Goal: Information Seeking & Learning: Learn about a topic

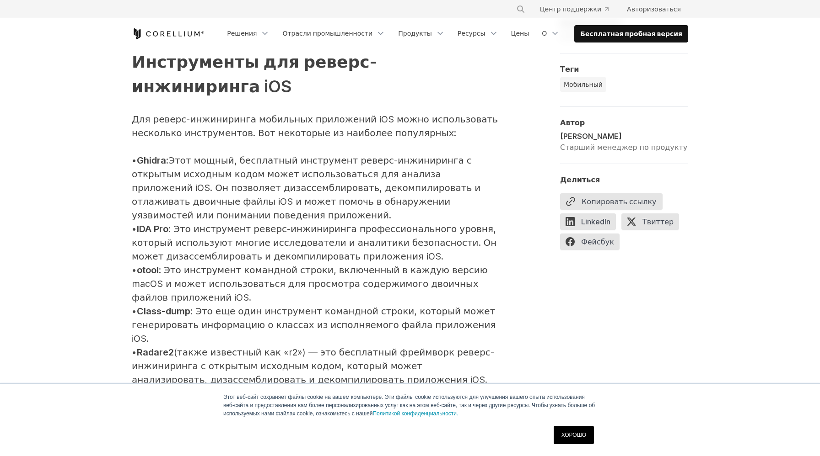
scroll to position [1209, 0]
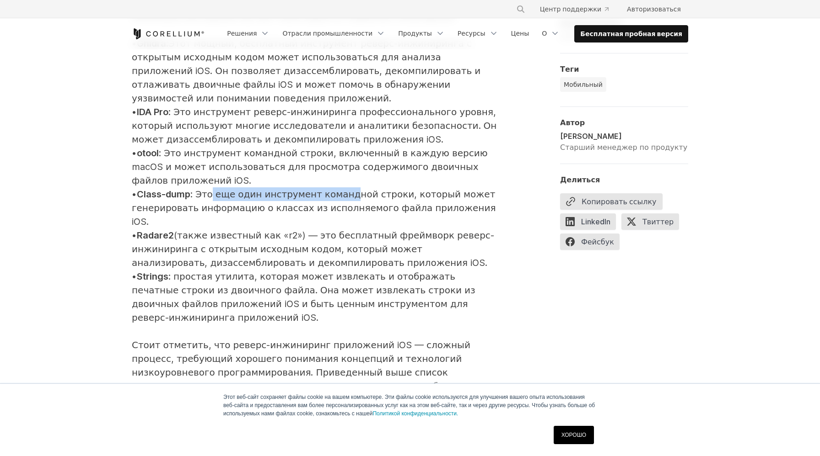
drag, startPoint x: 220, startPoint y: 142, endPoint x: 351, endPoint y: 143, distance: 130.8
click at [352, 189] on font ": Это еще один инструмент командной строки, который может генерировать информац…" at bounding box center [314, 208] width 364 height 38
click at [351, 189] on font ": Это еще один инструмент командной строки, который может генерировать информац…" at bounding box center [314, 208] width 364 height 38
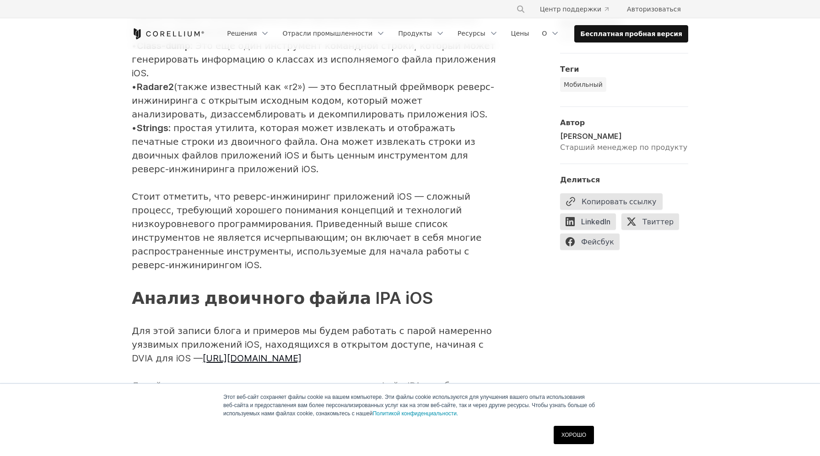
scroll to position [1418, 0]
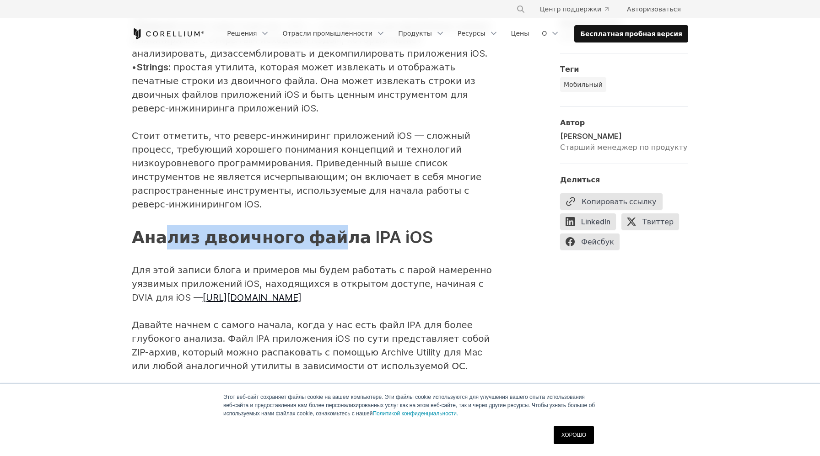
drag, startPoint x: 166, startPoint y: 156, endPoint x: 318, endPoint y: 161, distance: 151.4
click at [321, 227] on font "Анализ двоичного файла IPA iOS" at bounding box center [282, 237] width 301 height 20
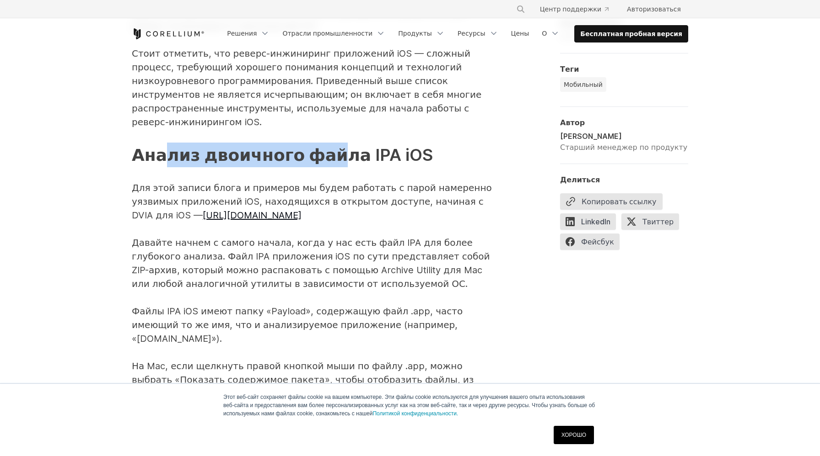
scroll to position [1507, 0]
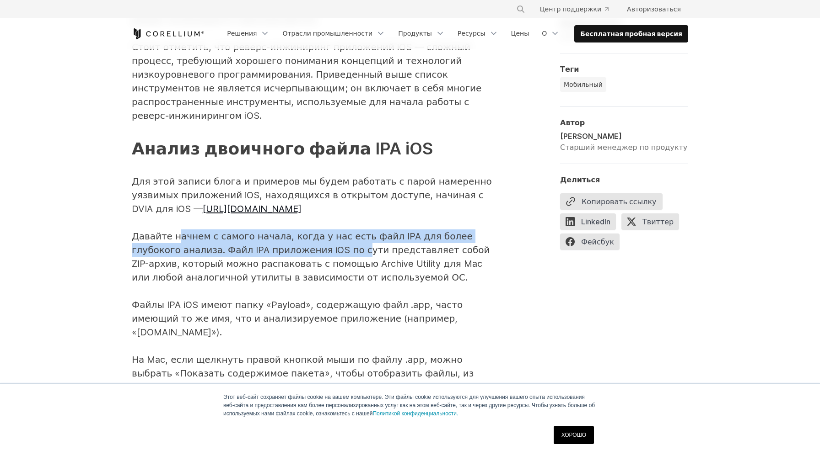
drag, startPoint x: 169, startPoint y: 156, endPoint x: 300, endPoint y: 169, distance: 131.9
click at [301, 231] on font "Давайте начнем с самого начала, когда у нас есть файл IPA для более глубокого а…" at bounding box center [311, 257] width 358 height 52
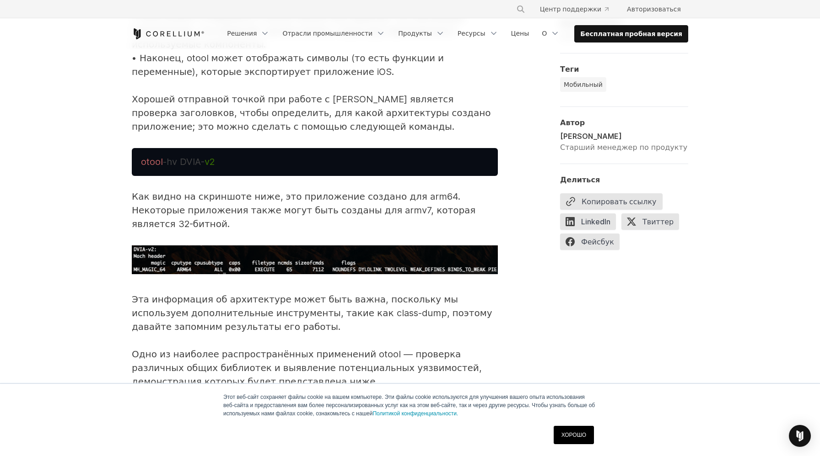
scroll to position [2438, 0]
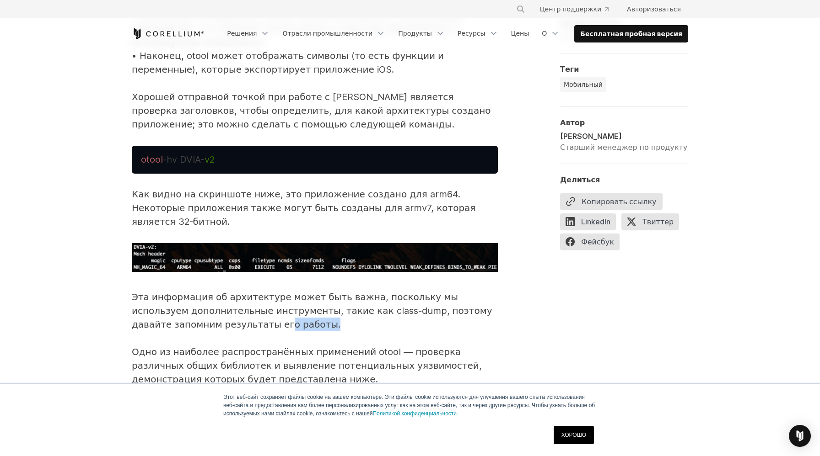
drag, startPoint x: 191, startPoint y: 194, endPoint x: 244, endPoint y: 194, distance: 53.1
click at [244, 290] on p "Эта информация об архитектуре может быть важна, поскольку мы используем дополни…" at bounding box center [315, 365] width 366 height 151
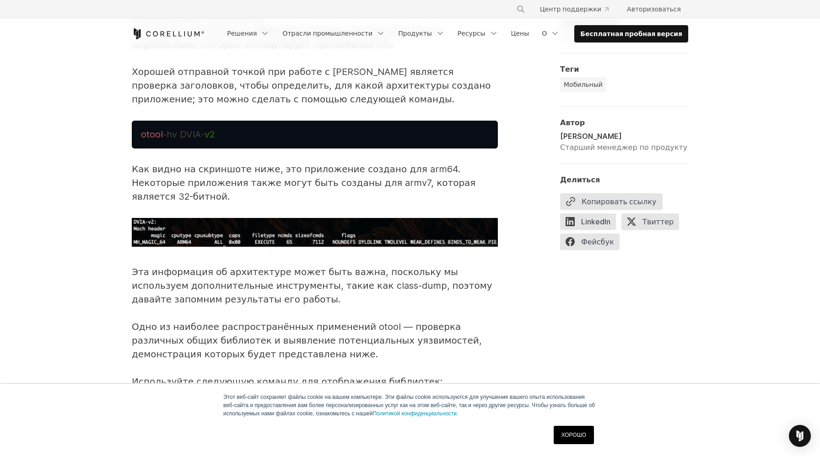
scroll to position [2467, 0]
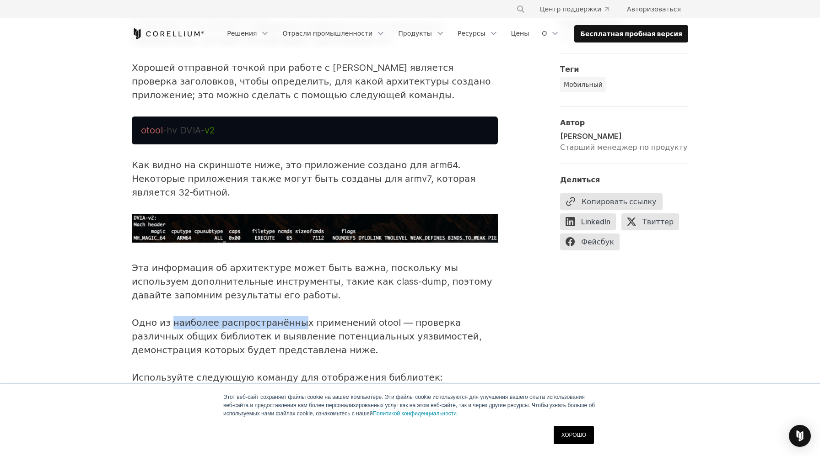
drag, startPoint x: 177, startPoint y: 192, endPoint x: 288, endPoint y: 192, distance: 110.7
click at [288, 317] on font "Одно из наиболее распространённых применений otool — проверка различных общих б…" at bounding box center [307, 336] width 350 height 38
drag, startPoint x: 269, startPoint y: 210, endPoint x: 146, endPoint y: 191, distance: 124.5
click at [146, 261] on p "Эта информация об архитектуре может быть важна, поскольку мы используем дополни…" at bounding box center [315, 336] width 366 height 151
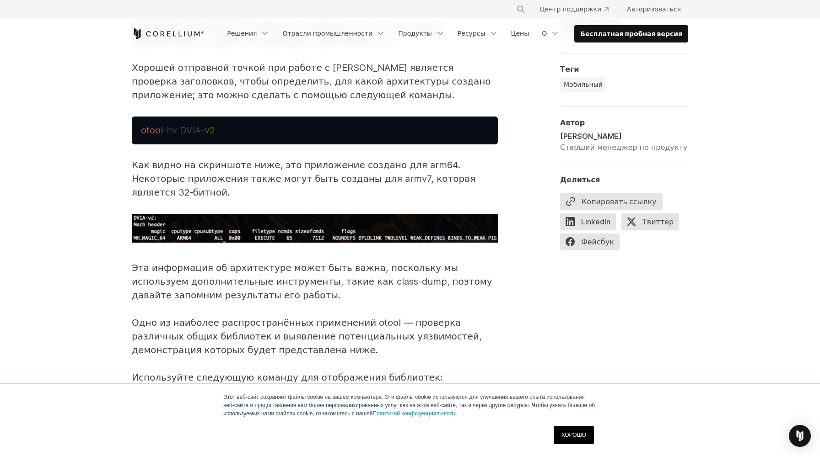
click at [146, 317] on font "Одно из наиболее распространённых применений otool — проверка различных общих б…" at bounding box center [307, 336] width 350 height 38
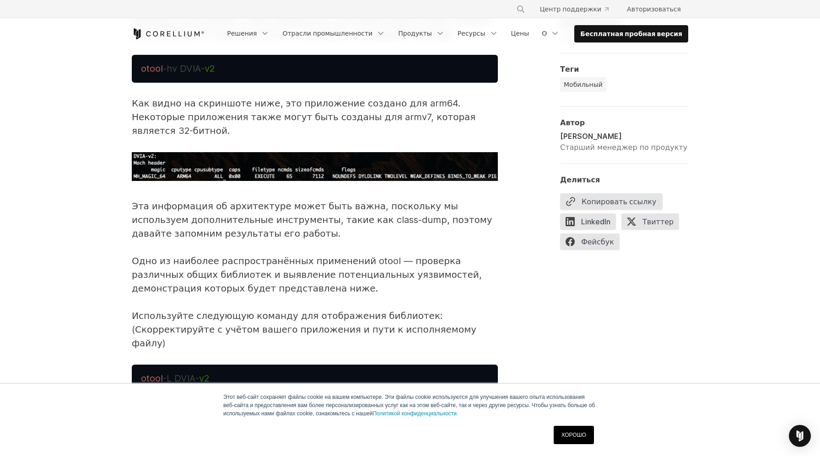
scroll to position [2531, 0]
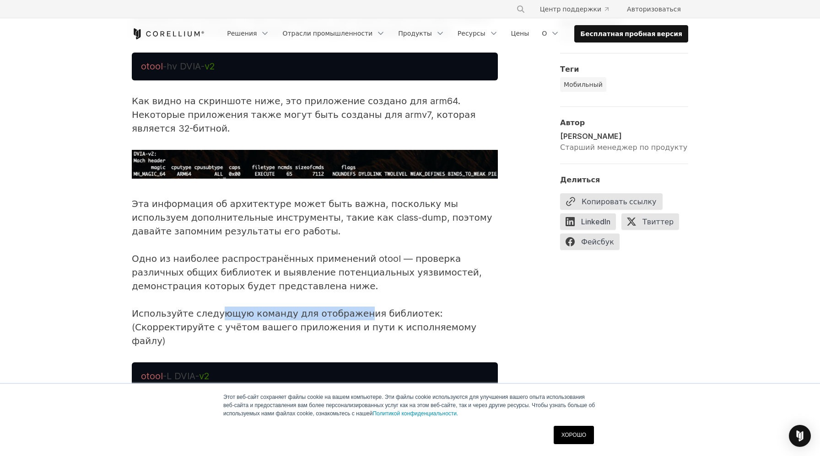
drag, startPoint x: 211, startPoint y: 182, endPoint x: 343, endPoint y: 182, distance: 131.3
click at [343, 308] on font "Используйте следующую команду для отображения библиотек: (Скорректируйте с учёт…" at bounding box center [304, 327] width 344 height 38
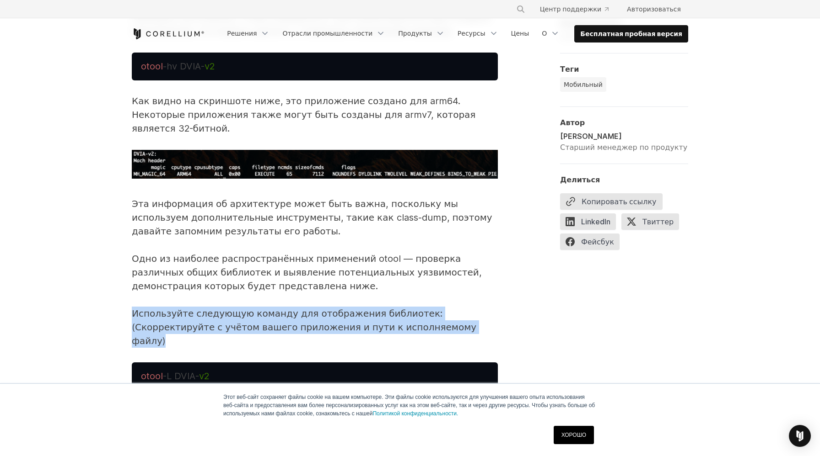
drag, startPoint x: 398, startPoint y: 194, endPoint x: 102, endPoint y: 184, distance: 295.6
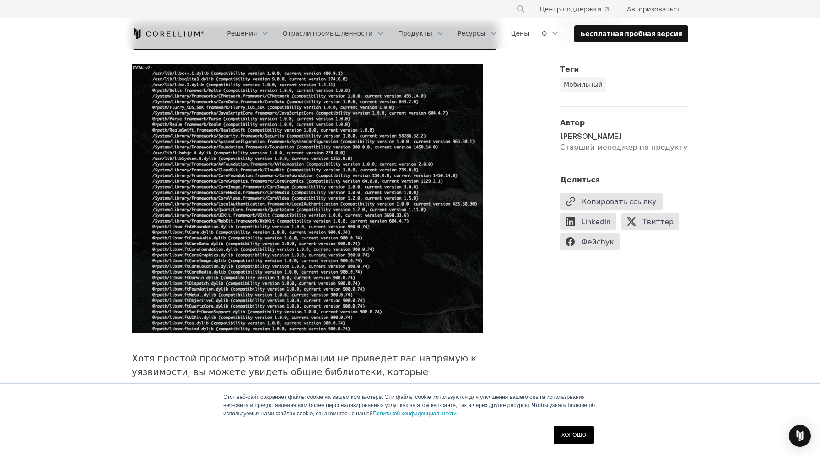
scroll to position [2987, 0]
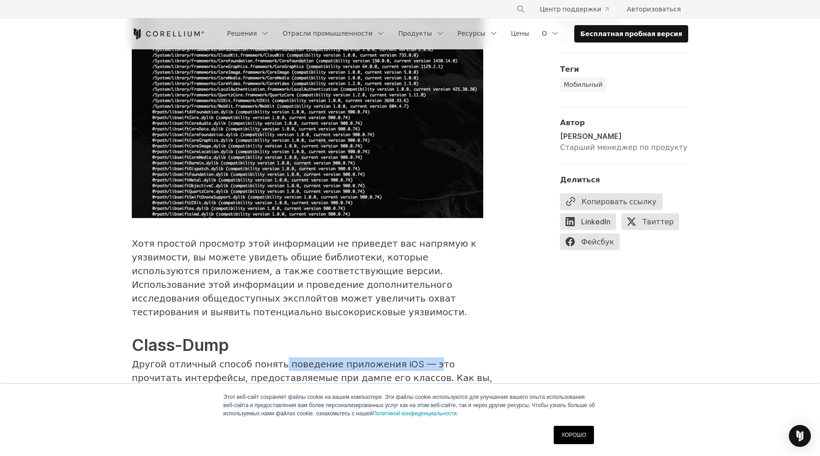
drag, startPoint x: 270, startPoint y: 203, endPoint x: 409, endPoint y: 203, distance: 139.0
click at [409, 359] on font "Другой отличный способ понять поведение приложения iOS — это прочитать интерфей…" at bounding box center [312, 385] width 360 height 52
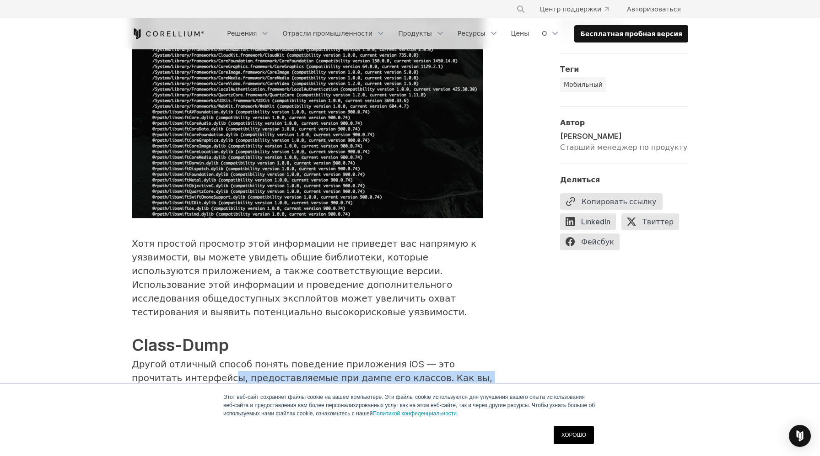
drag, startPoint x: 177, startPoint y: 220, endPoint x: 354, endPoint y: 228, distance: 176.2
click at [354, 359] on font "Другой отличный способ понять поведение приложения iOS — это прочитать интерфей…" at bounding box center [312, 385] width 360 height 52
drag, startPoint x: 203, startPoint y: 227, endPoint x: 332, endPoint y: 227, distance: 129.0
click at [332, 359] on font "Другой отличный способ понять поведение приложения iOS — это прочитать интерфей…" at bounding box center [312, 385] width 360 height 52
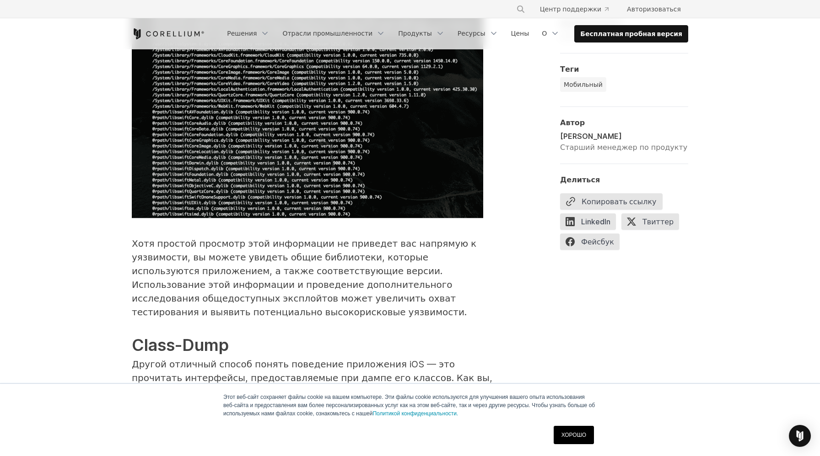
click at [332, 359] on font "Другой отличный способ понять поведение приложения iOS — это прочитать интерфей…" at bounding box center [312, 385] width 360 height 52
drag, startPoint x: 184, startPoint y: 230, endPoint x: 306, endPoint y: 230, distance: 121.6
click at [306, 359] on font "Другой отличный способ понять поведение приложения iOS — это прочитать интерфей…" at bounding box center [312, 385] width 360 height 52
drag, startPoint x: 205, startPoint y: 250, endPoint x: 320, endPoint y: 250, distance: 115.2
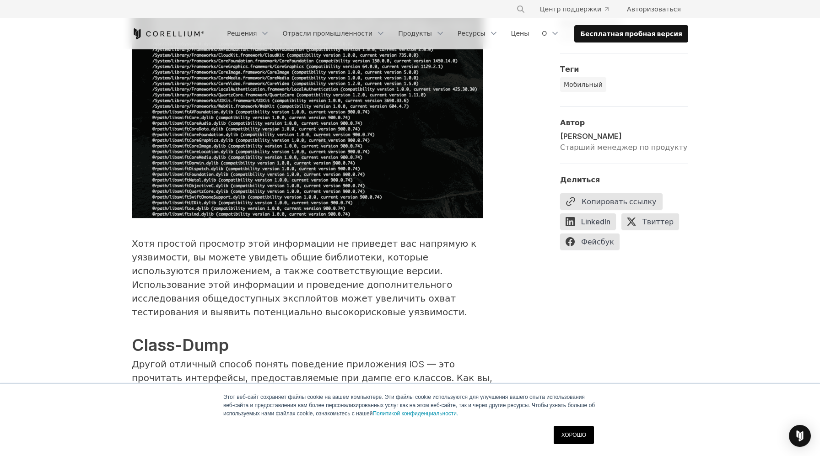
click at [320, 250] on p "Хотя простой просмотр этой информации не приведет вас напрямую к уязвимости, вы…" at bounding box center [315, 421] width 366 height 368
drag, startPoint x: 184, startPoint y: 245, endPoint x: 309, endPoint y: 258, distance: 125.6
click at [309, 359] on span "Другой отличный способ понять поведение приложения iOS — это прочитать интерфей…" at bounding box center [312, 426] width 360 height 134
click at [309, 400] on font "Это означает, что нам нужно скорректировать некоторые из наших инструментов. Ст…" at bounding box center [309, 446] width 355 height 93
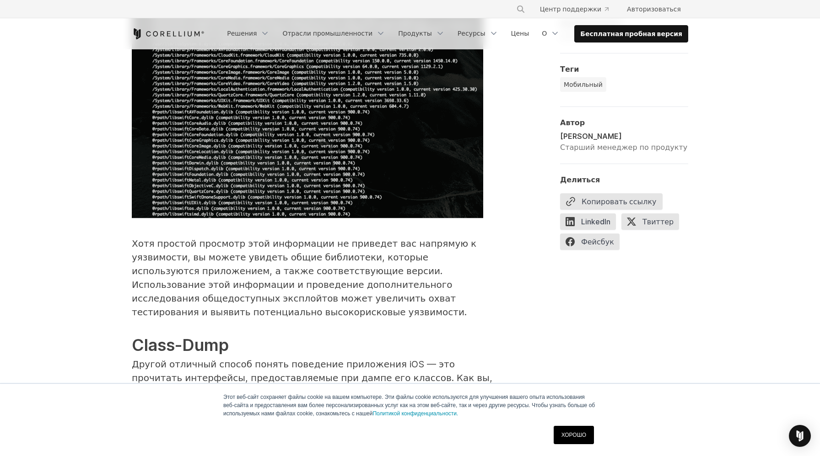
drag, startPoint x: 204, startPoint y: 261, endPoint x: 331, endPoint y: 261, distance: 126.7
click at [332, 400] on font "Это означает, что нам нужно скорректировать некоторые из наших инструментов. Ст…" at bounding box center [309, 446] width 355 height 93
click at [331, 400] on font "Это означает, что нам нужно скорректировать некоторые из наших инструментов. Ст…" at bounding box center [309, 446] width 355 height 93
drag, startPoint x: 210, startPoint y: 276, endPoint x: 312, endPoint y: 276, distance: 102.4
click at [312, 400] on font "Это означает, что нам нужно скорректировать некоторые из наших инструментов. Ст…" at bounding box center [309, 446] width 355 height 93
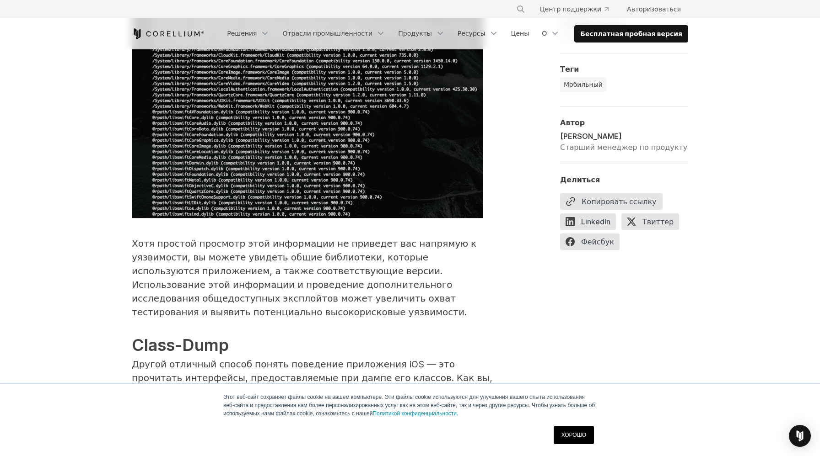
click at [311, 400] on font "Это означает, что нам нужно скорректировать некоторые из наших инструментов. Ст…" at bounding box center [309, 446] width 355 height 93
drag, startPoint x: 154, startPoint y: 274, endPoint x: 273, endPoint y: 274, distance: 119.4
click at [273, 400] on font "Это означает, что нам нужно скорректировать некоторые из наших инструментов. Ст…" at bounding box center [309, 446] width 355 height 93
drag, startPoint x: 214, startPoint y: 273, endPoint x: 313, endPoint y: 273, distance: 99.2
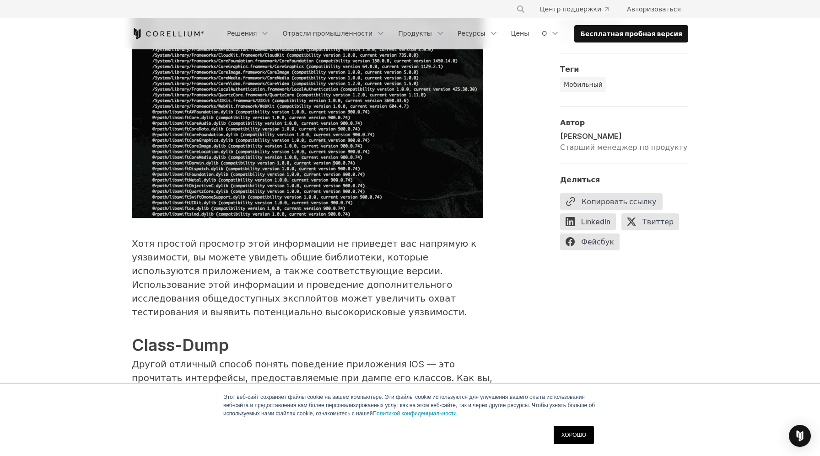
click at [313, 400] on font "Это означает, что нам нужно скорректировать некоторые из наших инструментов. Ст…" at bounding box center [309, 446] width 355 height 93
click at [311, 400] on font "Это означает, что нам нужно скорректировать некоторые из наших инструментов. Ст…" at bounding box center [309, 446] width 355 height 93
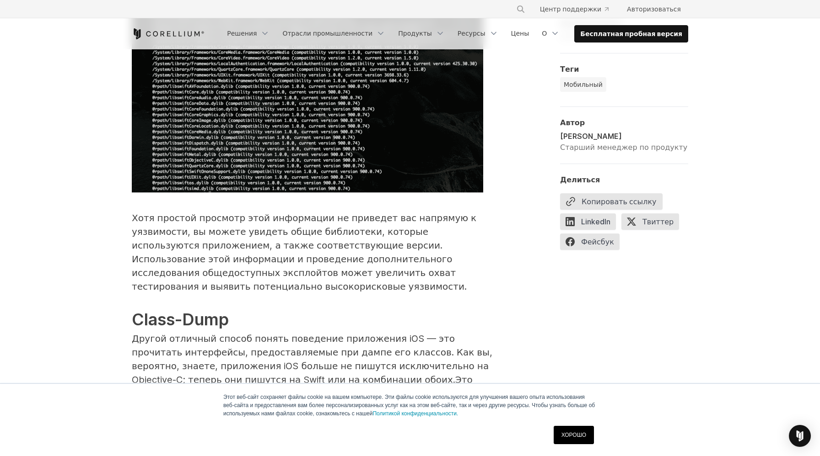
scroll to position [3018, 0]
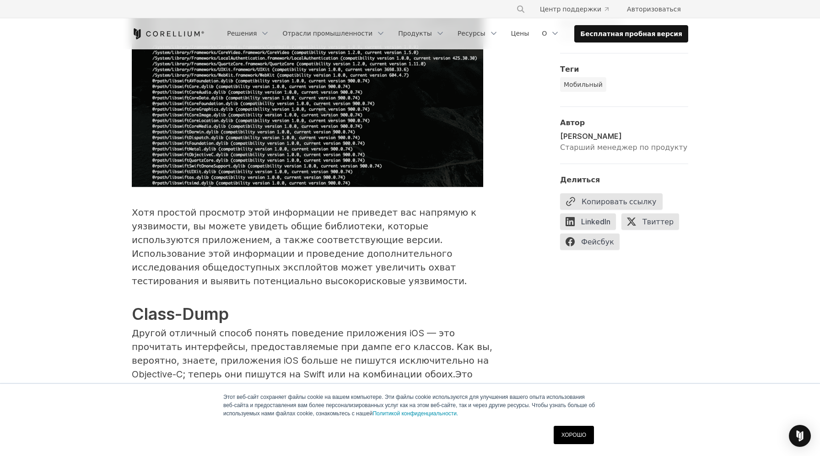
drag, startPoint x: 182, startPoint y: 253, endPoint x: 261, endPoint y: 253, distance: 79.6
click at [262, 369] on font "Это означает, что нам нужно скорректировать некоторые из наших инструментов. Ст…" at bounding box center [309, 415] width 355 height 93
click at [261, 369] on font "Это означает, что нам нужно скорректировать некоторые из наших инструментов. Ст…" at bounding box center [309, 415] width 355 height 93
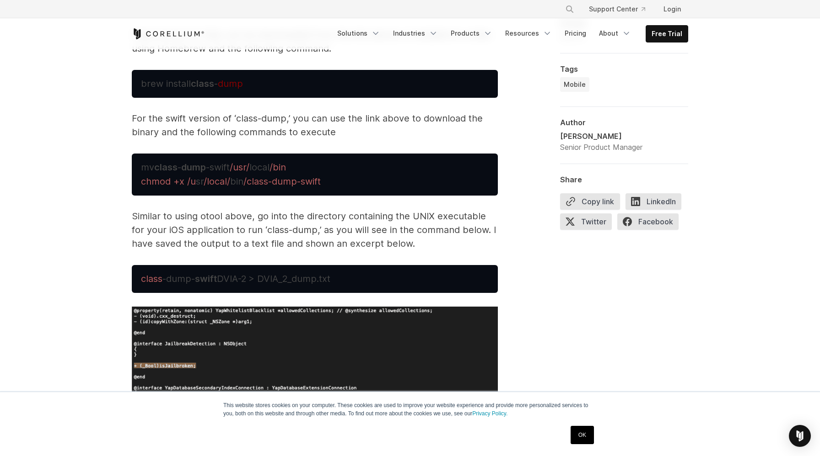
scroll to position [2935, 0]
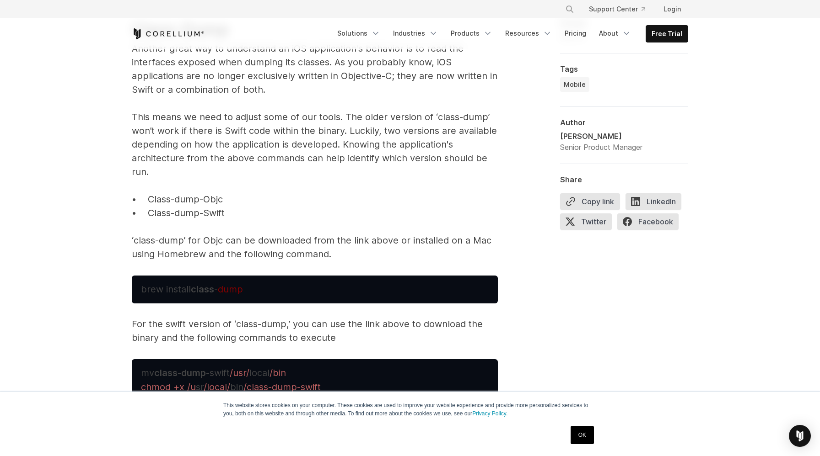
click at [191, 288] on span "brew install class -" at bounding box center [179, 289] width 77 height 11
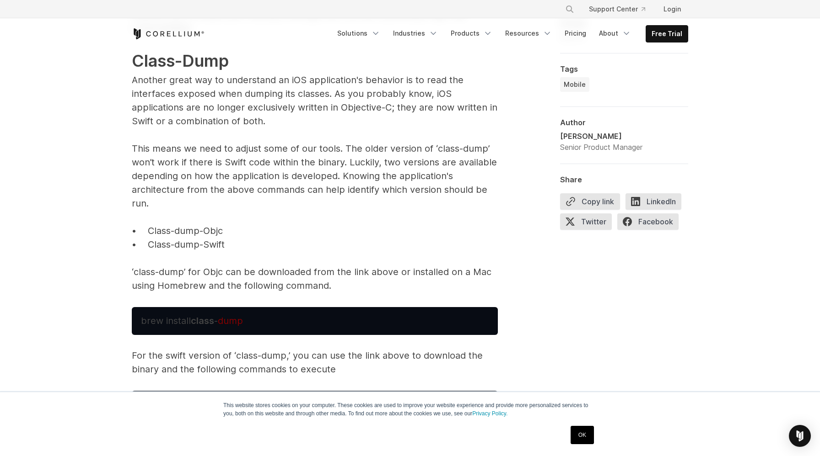
scroll to position [2891, 0]
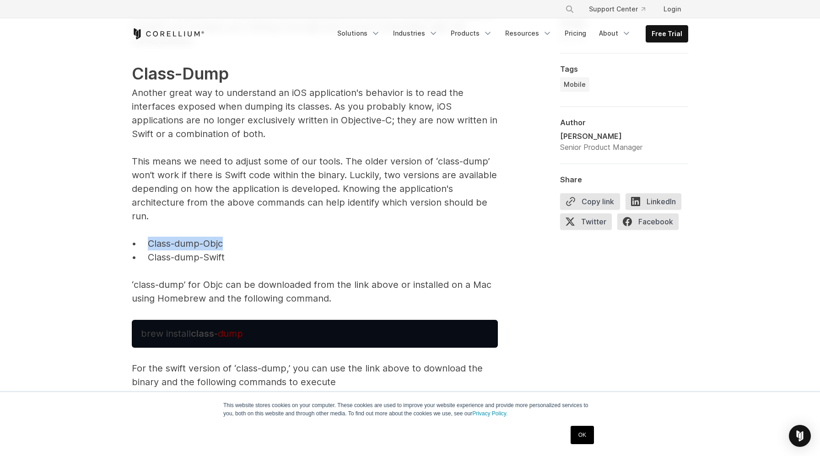
drag, startPoint x: 231, startPoint y: 244, endPoint x: 149, endPoint y: 243, distance: 82.3
click at [149, 243] on p "While just looking at this information will not lead you directly to a vulnerab…" at bounding box center [315, 142] width 366 height 327
copy p "Class-dump-Objc"
drag, startPoint x: 227, startPoint y: 255, endPoint x: 148, endPoint y: 254, distance: 79.1
click at [148, 254] on p "While just looking at this information will not lead you directly to a vulnerab…" at bounding box center [315, 142] width 366 height 327
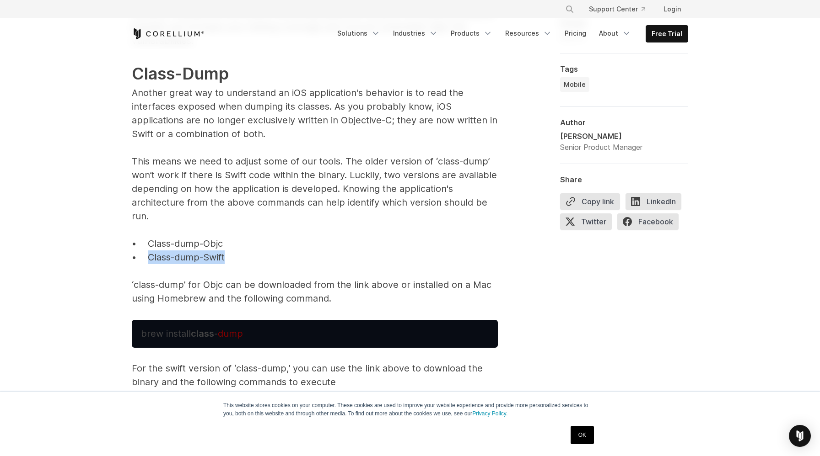
copy p "Class-dump-Swift"
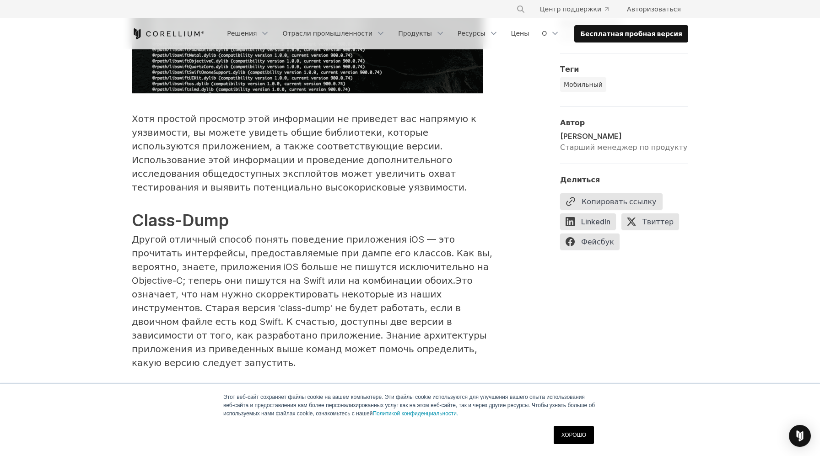
scroll to position [3110, 0]
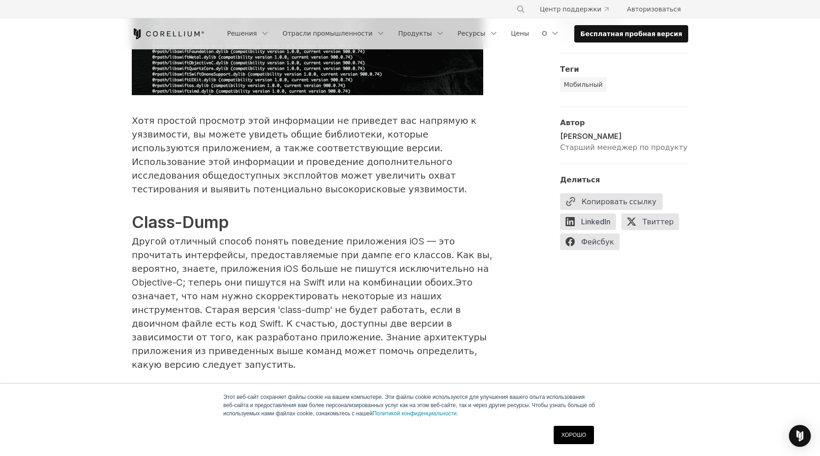
click at [159, 428] on font "• Class-dump-Swift" at bounding box center [174, 433] width 85 height 11
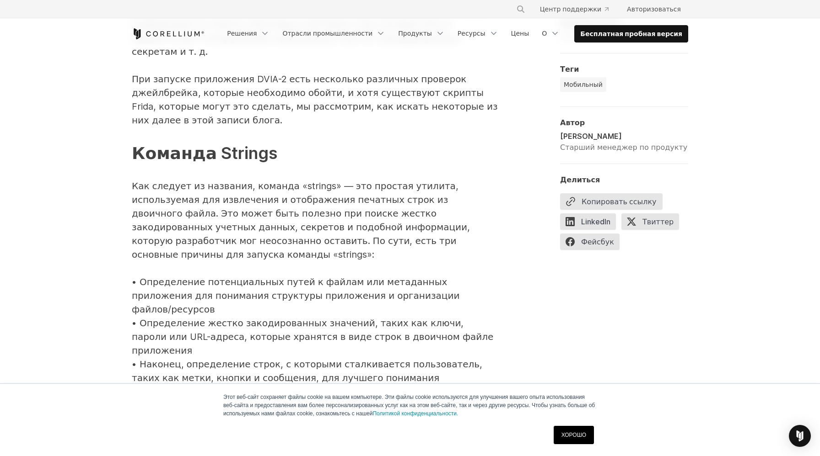
scroll to position [4060, 0]
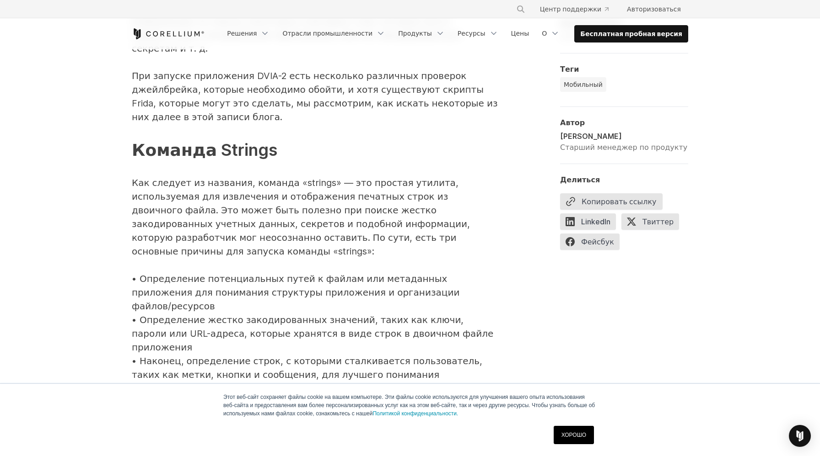
drag, startPoint x: 191, startPoint y: 169, endPoint x: 253, endPoint y: 169, distance: 62.2
click at [254, 411] on font "Много информации можно собрать, используя команду strings и команду grep для то…" at bounding box center [309, 430] width 354 height 38
drag, startPoint x: 268, startPoint y: 171, endPoint x: 350, endPoint y: 171, distance: 82.3
click at [350, 411] on font "Много информации можно собрать, используя команду strings и команду grep для то…" at bounding box center [309, 430] width 354 height 38
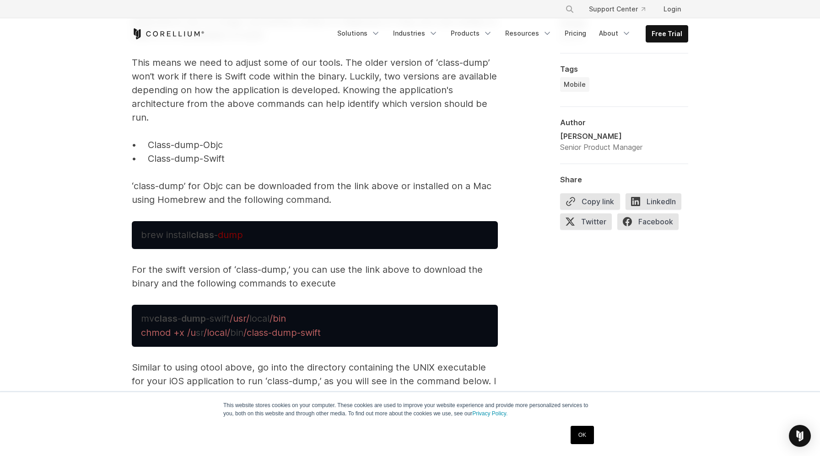
scroll to position [3067, 0]
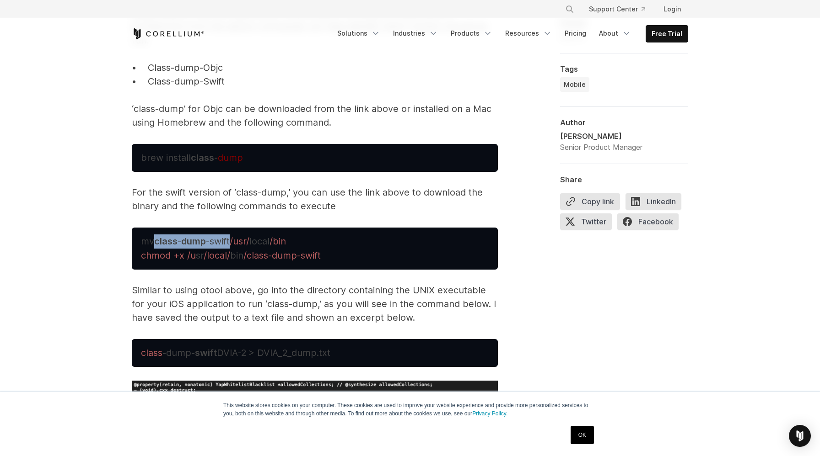
drag, startPoint x: 234, startPoint y: 240, endPoint x: 159, endPoint y: 240, distance: 75.0
click at [159, 240] on span "mv class - dump -swift" at bounding box center [185, 241] width 89 height 11
copy span "class - dump -swift"
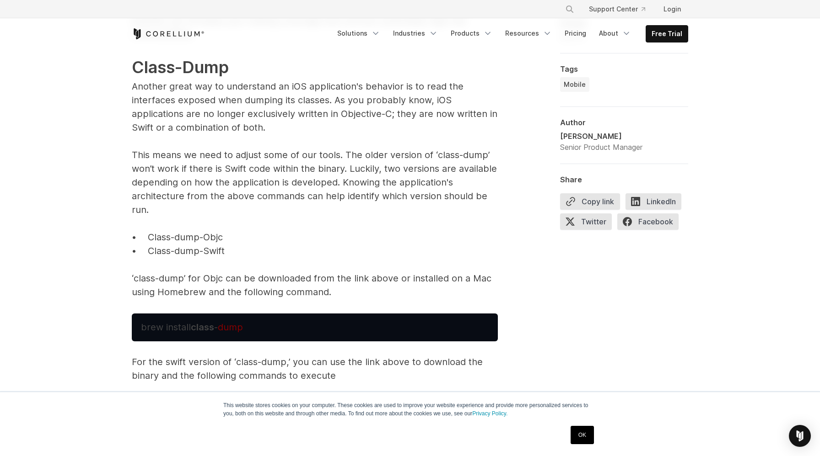
scroll to position [2973, 0]
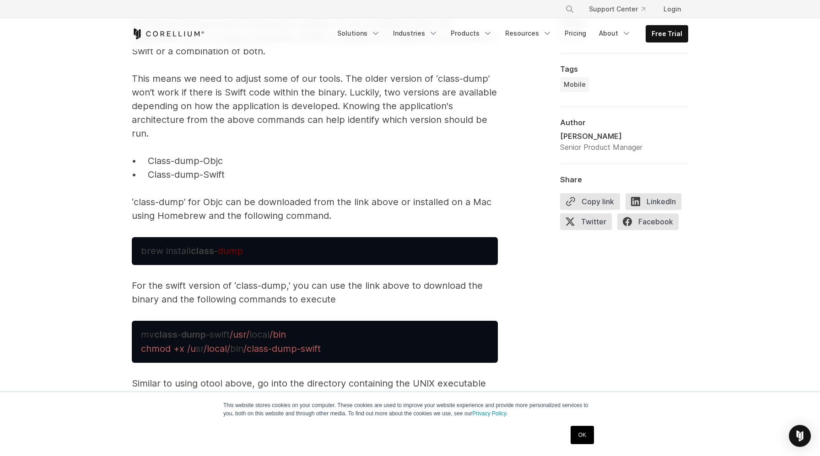
click at [241, 303] on p "For the swift version of ‘class-dump,’ you can use the link above to download t…" at bounding box center [315, 292] width 366 height 27
drag, startPoint x: 199, startPoint y: 300, endPoint x: 323, endPoint y: 301, distance: 123.9
click at [323, 301] on p "For the swift version of ‘class-dump,’ you can use the link above to download t…" at bounding box center [315, 292] width 366 height 27
drag, startPoint x: 344, startPoint y: 299, endPoint x: 159, endPoint y: 293, distance: 184.8
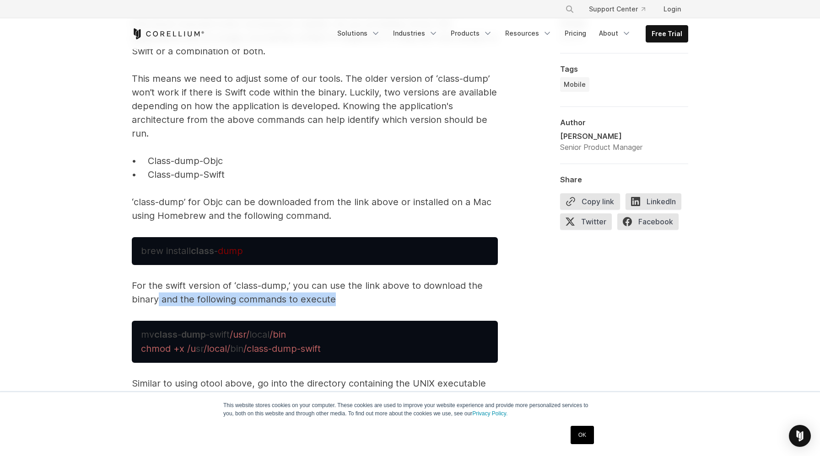
click at [159, 293] on p "For the swift version of ‘class-dump,’ you can use the link above to download t…" at bounding box center [315, 292] width 366 height 27
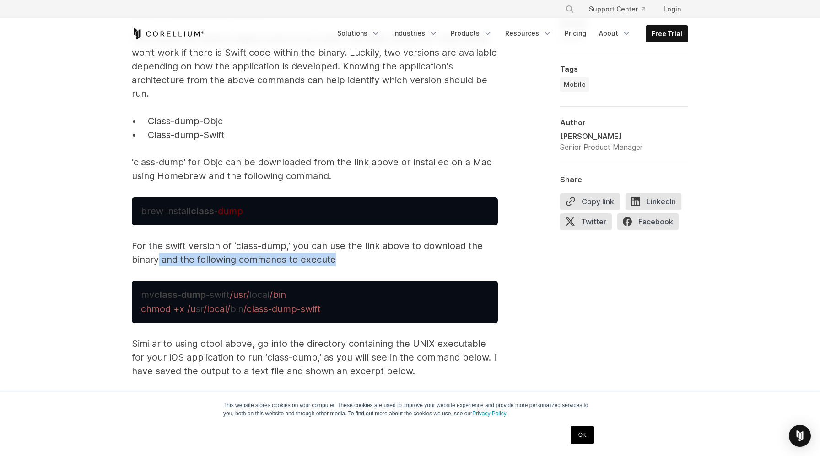
scroll to position [3055, 0]
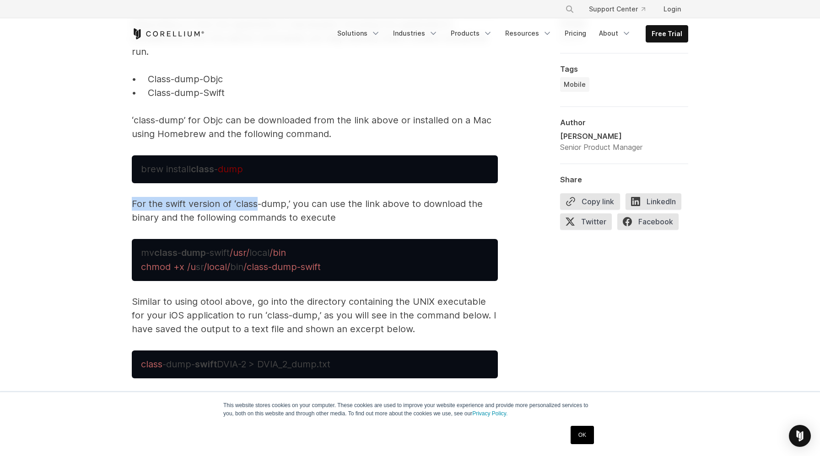
drag, startPoint x: 170, startPoint y: 195, endPoint x: 258, endPoint y: 205, distance: 88.4
click at [258, 205] on span "Reverse Engineering iOS Apps iOS applications are distributed as compiled binar…" at bounding box center [315, 379] width 366 height 5570
click at [258, 205] on p "For the swift version of ‘class-dump,’ you can use the link above to download t…" at bounding box center [315, 210] width 366 height 27
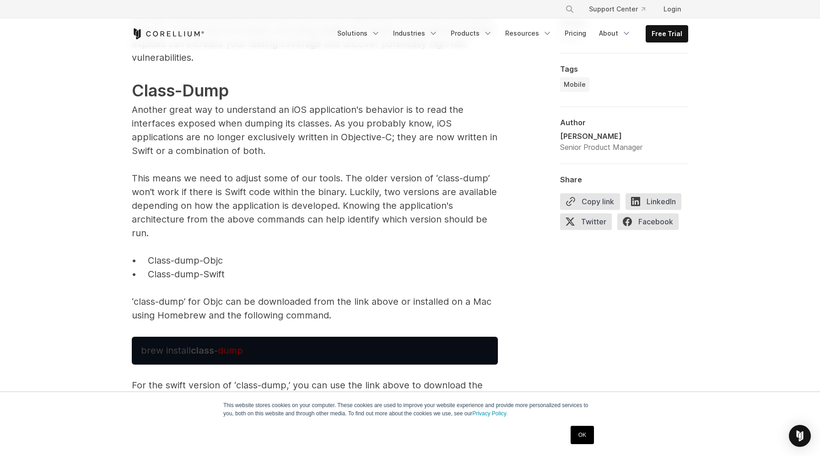
scroll to position [3204, 0]
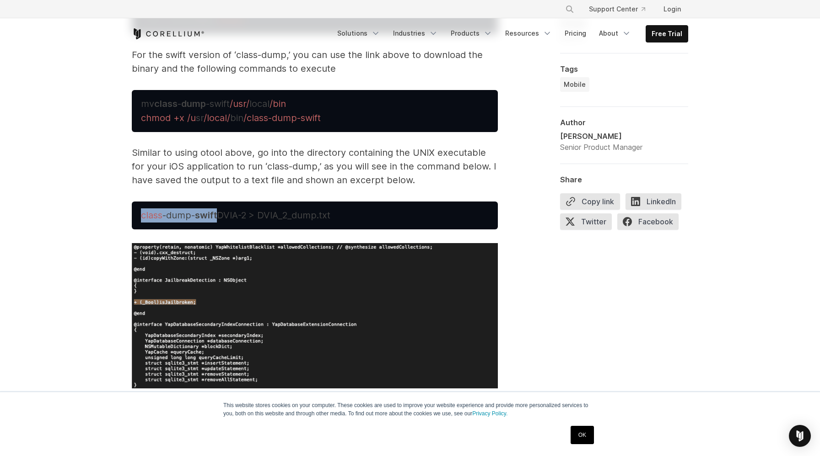
drag, startPoint x: 217, startPoint y: 216, endPoint x: 120, endPoint y: 216, distance: 97.4
click at [120, 216] on div "Reverse Engineering iOS Apps iOS applications are distributed as compiled binar…" at bounding box center [409, 262] width 585 height 5651
copy span "class -dump- swift"
